Goal: Task Accomplishment & Management: Use online tool/utility

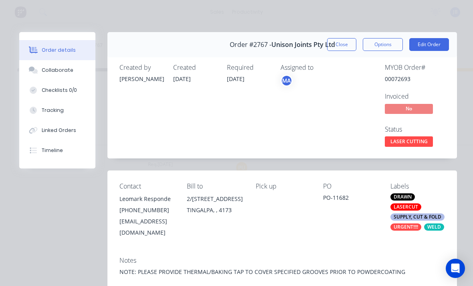
click at [344, 45] on button "Close" at bounding box center [341, 44] width 29 height 13
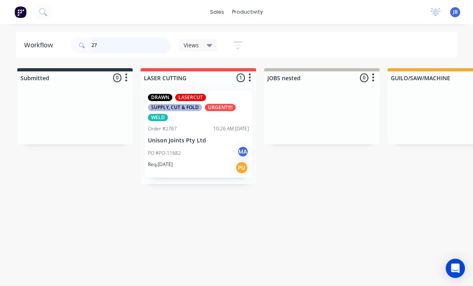
type input "2"
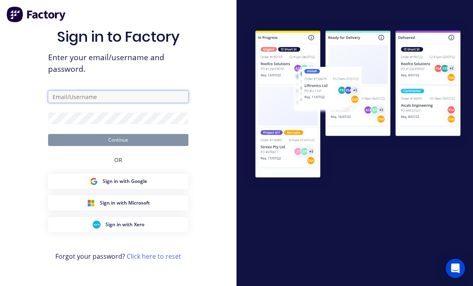
click at [85, 103] on input "text" at bounding box center [118, 97] width 140 height 12
type input "[EMAIL_ADDRESS][DOMAIN_NAME]"
click at [118, 146] on button "Continue" at bounding box center [118, 140] width 140 height 12
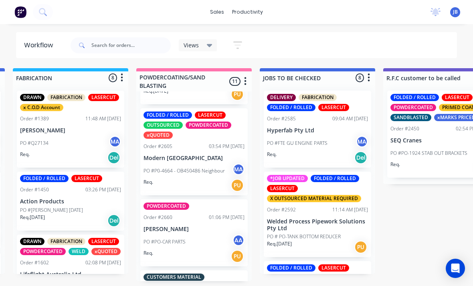
scroll to position [186, 0]
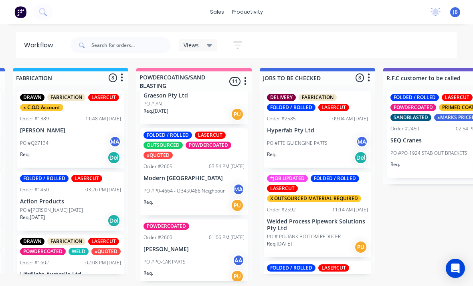
click at [95, 34] on div at bounding box center [121, 45] width 100 height 24
click at [105, 51] on input "text" at bounding box center [130, 45] width 79 height 16
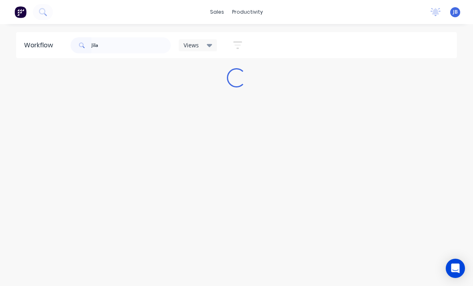
scroll to position [10, 0]
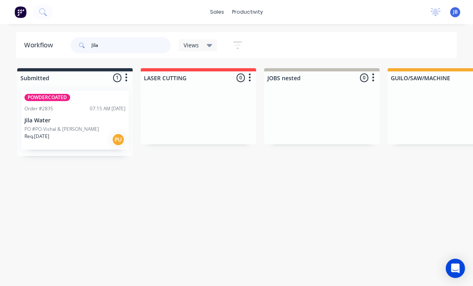
type input "Jila"
click at [43, 126] on p "PO #PO-Vishal & [PERSON_NAME]" at bounding box center [61, 129] width 75 height 7
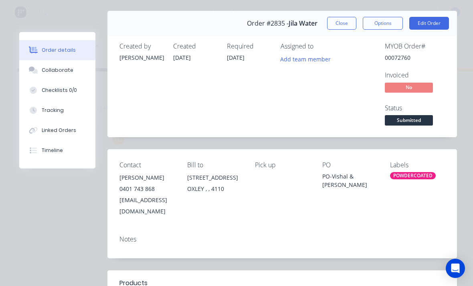
scroll to position [20, 0]
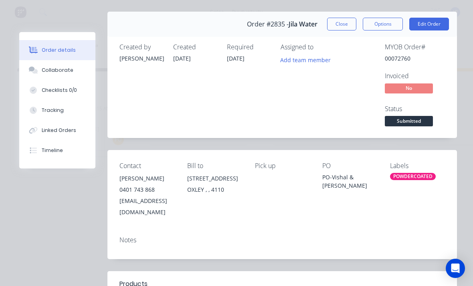
click at [341, 30] on button "Close" at bounding box center [341, 24] width 29 height 13
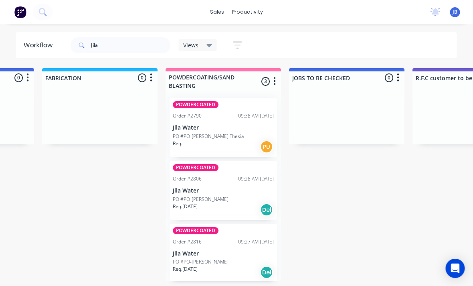
scroll to position [10, 607]
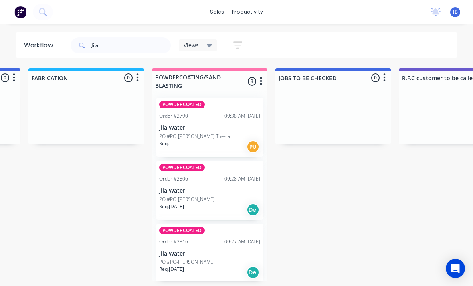
click at [213, 250] on p "Jila Water" at bounding box center [209, 253] width 101 height 7
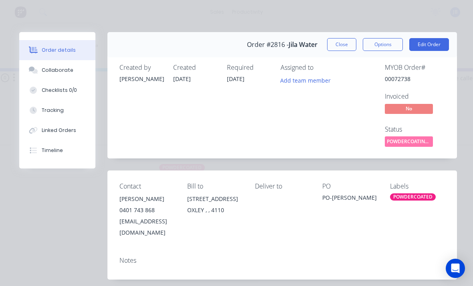
scroll to position [0, 0]
click at [342, 40] on button "Close" at bounding box center [341, 44] width 29 height 13
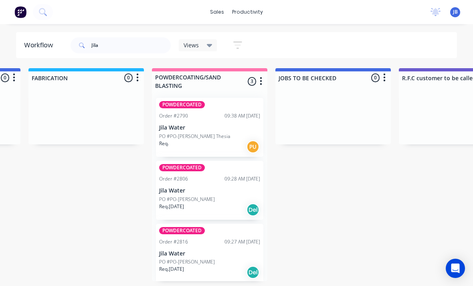
click at [225, 185] on div "POWDERCOATED Order #2806 09:28 AM [DATE] Jila Water PO #PO-[PERSON_NAME] Req. […" at bounding box center [210, 190] width 108 height 59
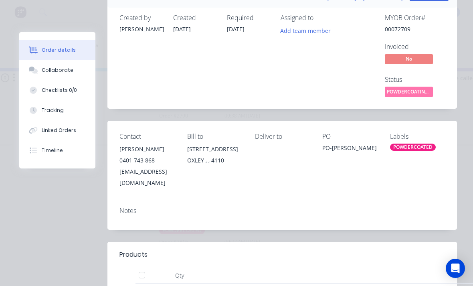
scroll to position [37, 0]
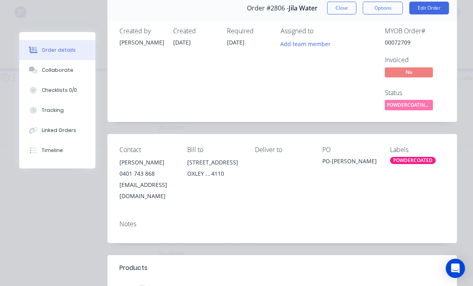
click at [347, 12] on button "Close" at bounding box center [341, 8] width 29 height 13
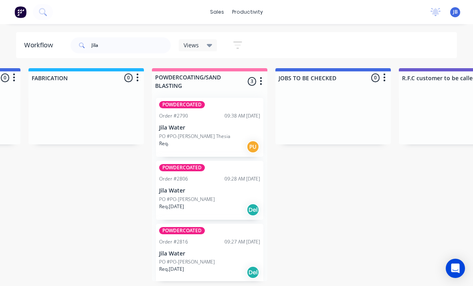
click at [220, 99] on div "POWDERCOATED Order #2790 09:38 AM [DATE] Jila Water PO #PO-[PERSON_NAME] Thesia…" at bounding box center [210, 127] width 108 height 59
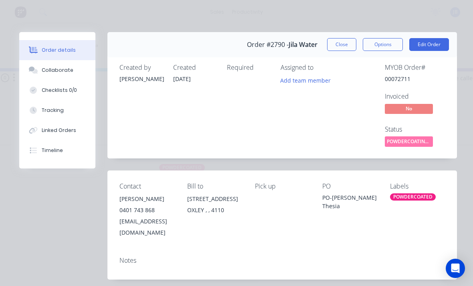
scroll to position [0, 0]
click at [342, 44] on button "Close" at bounding box center [341, 44] width 29 height 13
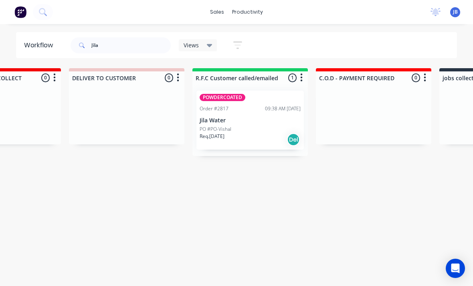
scroll to position [10, 1237]
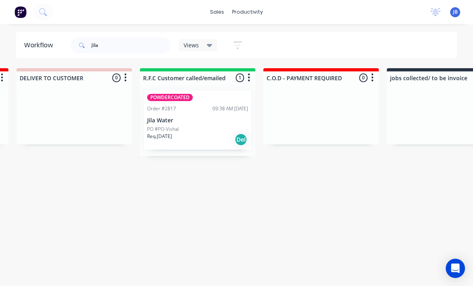
click at [200, 126] on div "PO #PO-Vishal" at bounding box center [197, 129] width 101 height 7
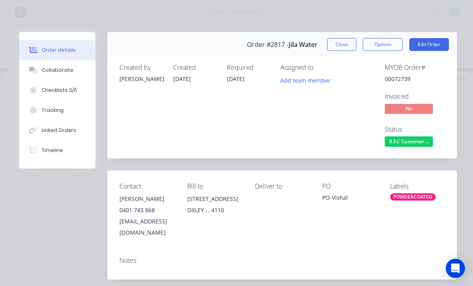
scroll to position [0, 0]
click at [344, 46] on button "Close" at bounding box center [341, 44] width 29 height 13
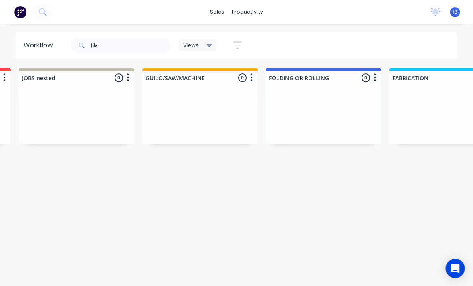
scroll to position [10, 0]
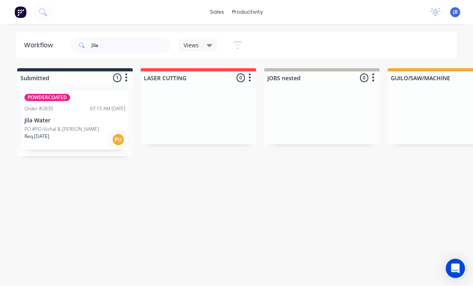
click at [37, 133] on p "Req. [DATE]" at bounding box center [36, 136] width 25 height 7
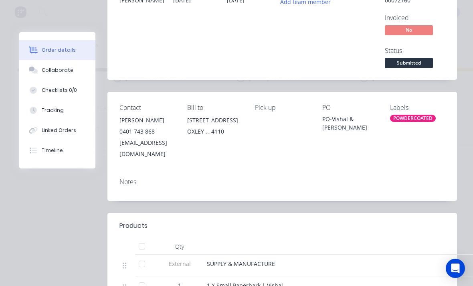
scroll to position [79, 0]
click at [35, 70] on icon at bounding box center [33, 70] width 9 height 7
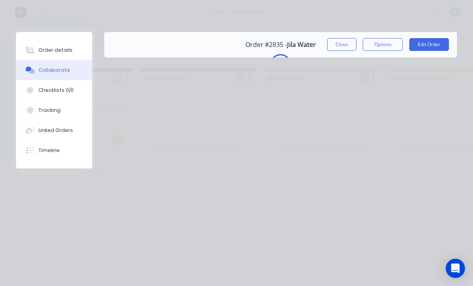
scroll to position [0, 0]
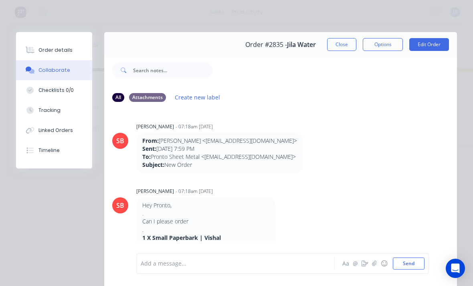
click at [31, 59] on button "Order details" at bounding box center [54, 50] width 76 height 20
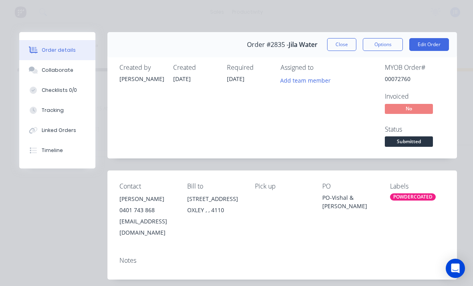
scroll to position [-1, 0]
click at [343, 49] on button "Close" at bounding box center [341, 44] width 29 height 13
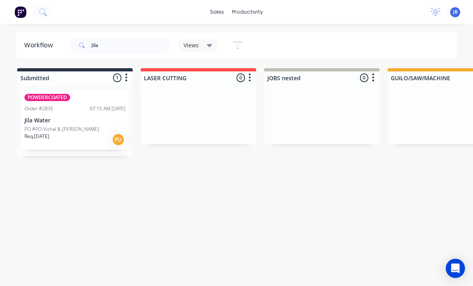
click at [81, 106] on div "POWDERCOATED Order #2835 07:15 AM [DATE] Jila Water PO #PO-Vishal & [PERSON_NAM…" at bounding box center [75, 120] width 108 height 59
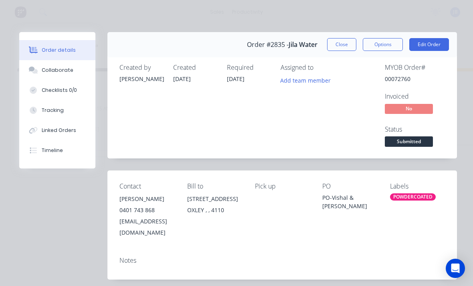
click at [340, 39] on button "Close" at bounding box center [341, 44] width 29 height 13
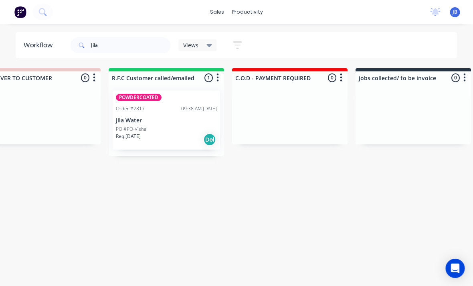
click at [164, 133] on div "Req. [DATE] Del" at bounding box center [166, 140] width 101 height 14
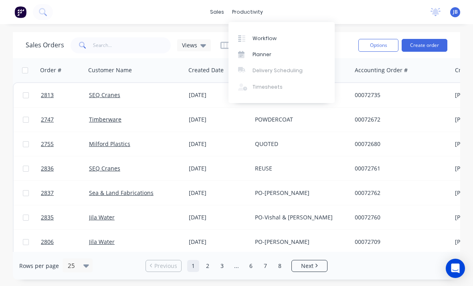
click at [263, 37] on div "Workflow" at bounding box center [265, 38] width 24 height 7
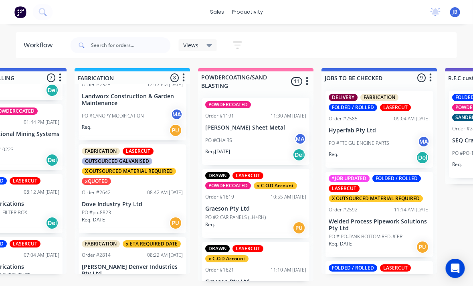
scroll to position [4, 561]
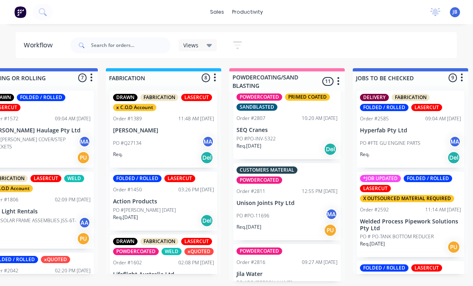
scroll to position [592, 0]
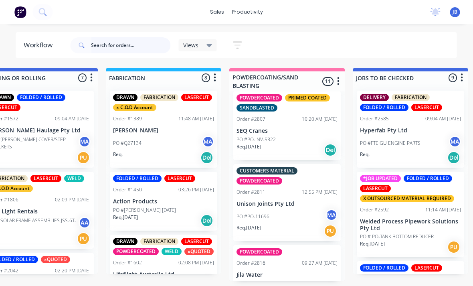
click at [113, 48] on input "text" at bounding box center [130, 45] width 79 height 16
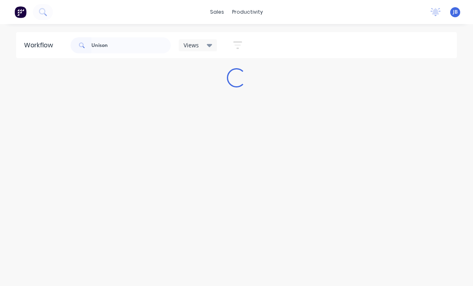
scroll to position [0, 0]
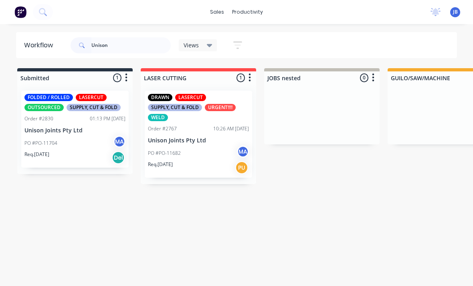
click at [170, 152] on p "PO #PO-11682" at bounding box center [164, 153] width 33 height 7
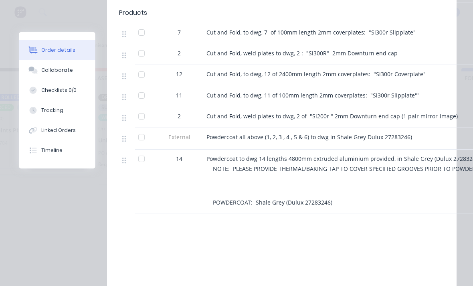
scroll to position [0, 50]
click at [64, 67] on div "Collaborate" at bounding box center [58, 70] width 32 height 7
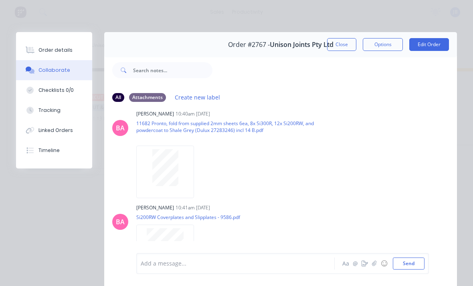
scroll to position [323, 0]
click at [337, 46] on button "Close" at bounding box center [341, 44] width 29 height 13
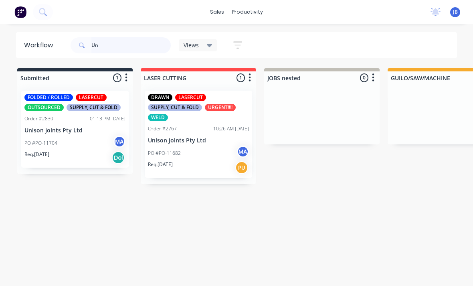
type input "U"
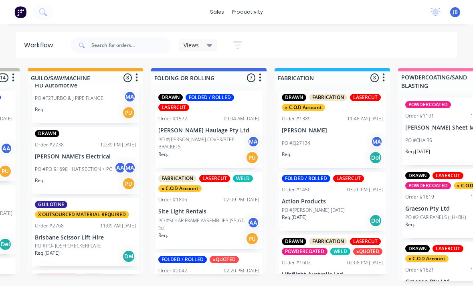
scroll to position [91, 0]
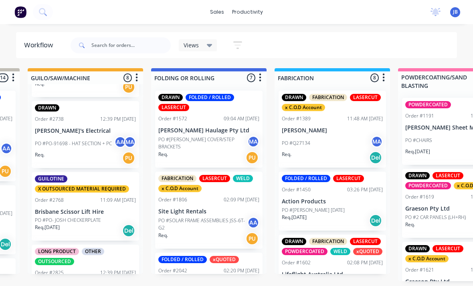
click at [54, 131] on p "[PERSON_NAME]'s Electrical" at bounding box center [85, 131] width 101 height 7
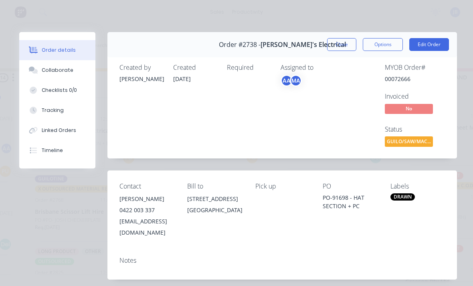
scroll to position [0, 0]
click at [337, 45] on button "Close" at bounding box center [341, 44] width 29 height 13
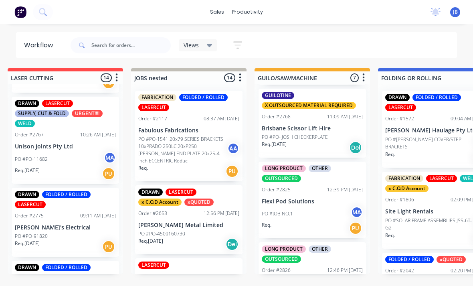
scroll to position [677, 0]
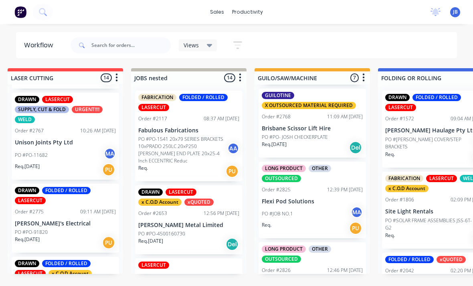
click at [33, 139] on p "Unison Joints Pty Ltd" at bounding box center [65, 142] width 101 height 7
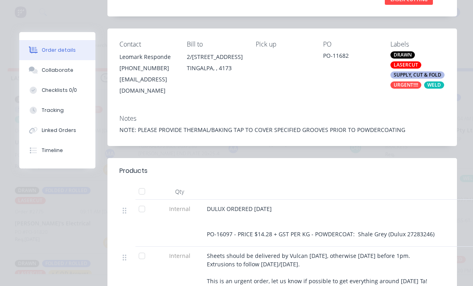
scroll to position [303, 0]
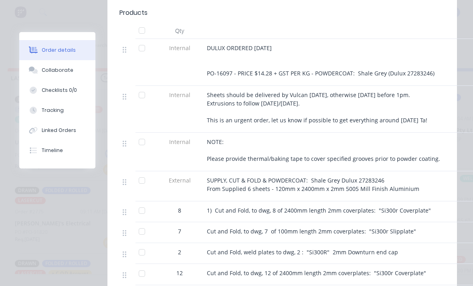
click at [47, 70] on div "Collaborate" at bounding box center [58, 70] width 32 height 7
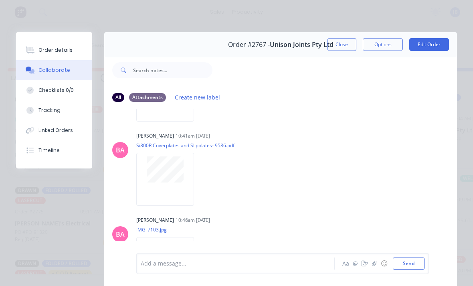
scroll to position [731, 0]
click at [143, 175] on div at bounding box center [165, 169] width 51 height 26
